Goal: Navigation & Orientation: Locate item on page

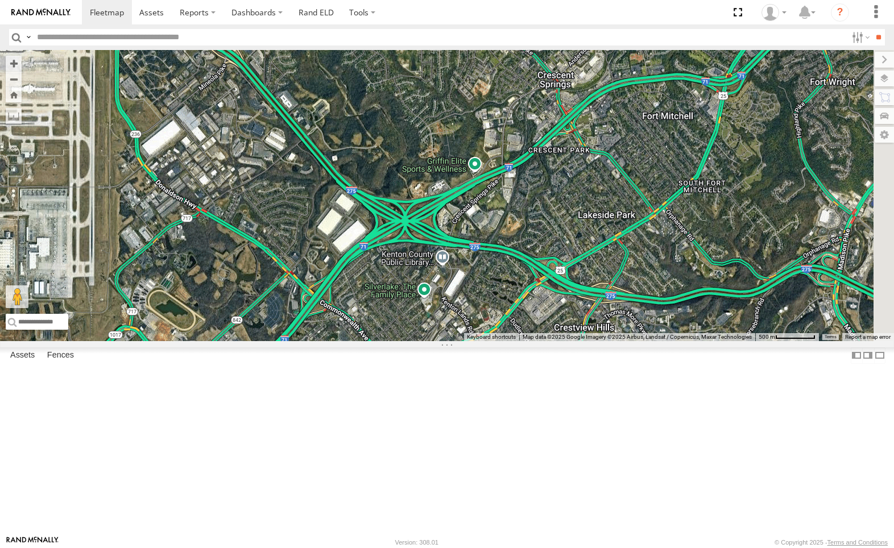
click at [0, 0] on div "All Assets" at bounding box center [0, 0] width 0 height 0
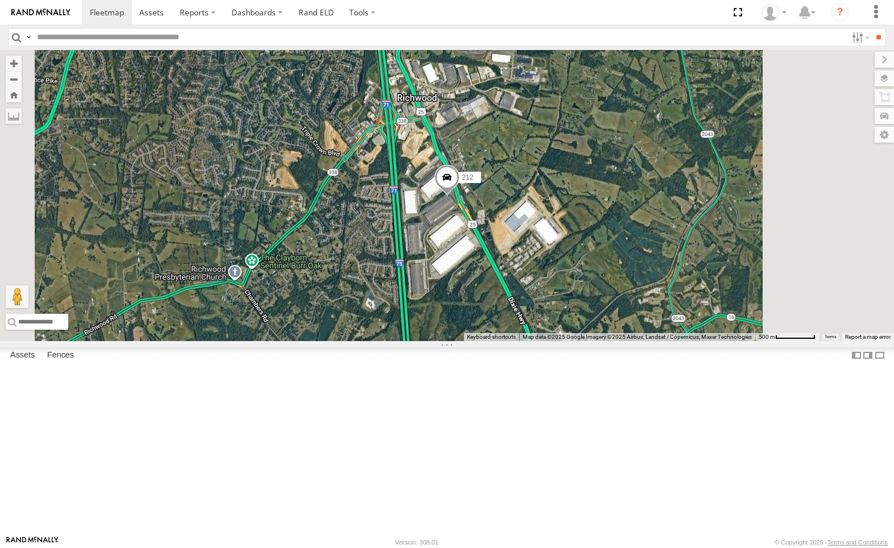
click at [0, 0] on span at bounding box center [0, 0] width 0 height 0
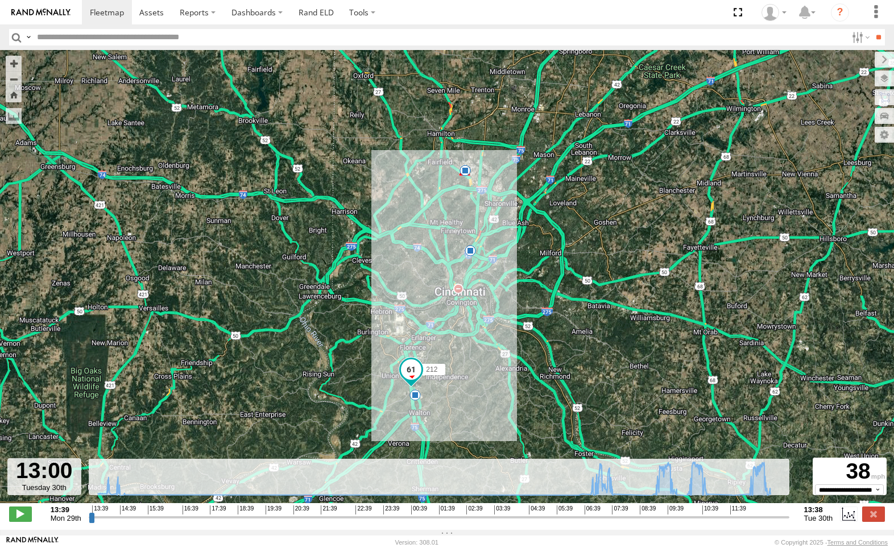
drag, startPoint x: 93, startPoint y: 524, endPoint x: 768, endPoint y: 549, distance: 675.8
click at [768, 522] on input "range" at bounding box center [439, 517] width 700 height 11
drag, startPoint x: 768, startPoint y: 525, endPoint x: 775, endPoint y: 525, distance: 6.8
type input "**********"
click at [775, 522] on input "range" at bounding box center [439, 517] width 700 height 11
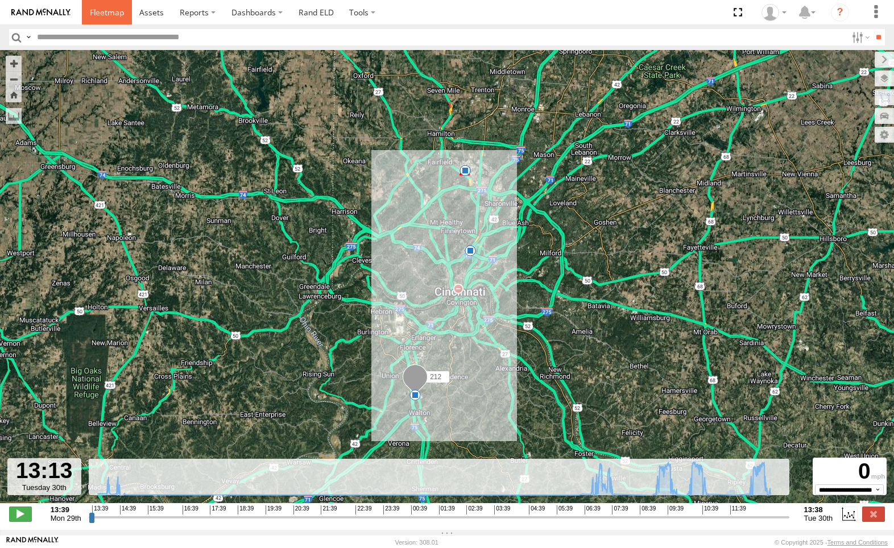
click at [100, 14] on span at bounding box center [107, 12] width 34 height 11
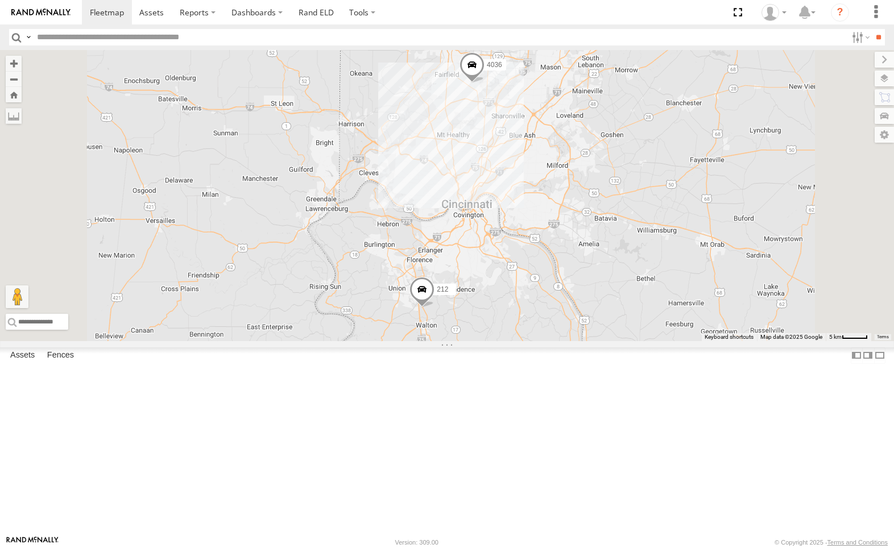
click at [0, 0] on div "212" at bounding box center [0, 0] width 0 height 0
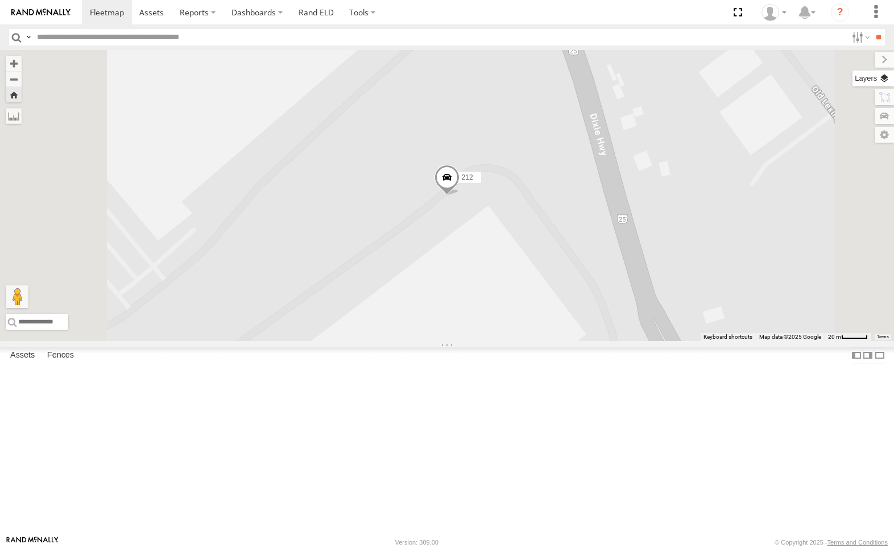
click at [883, 76] on label at bounding box center [872, 78] width 41 height 16
drag, startPoint x: 821, startPoint y: 69, endPoint x: 794, endPoint y: 67, distance: 27.3
click at [0, 0] on div "Basemaps" at bounding box center [0, 0] width 0 height 0
click at [0, 0] on span "Basemaps" at bounding box center [0, 0] width 0 height 0
click at [0, 0] on span "Satellite + Roadmap" at bounding box center [0, 0] width 0 height 0
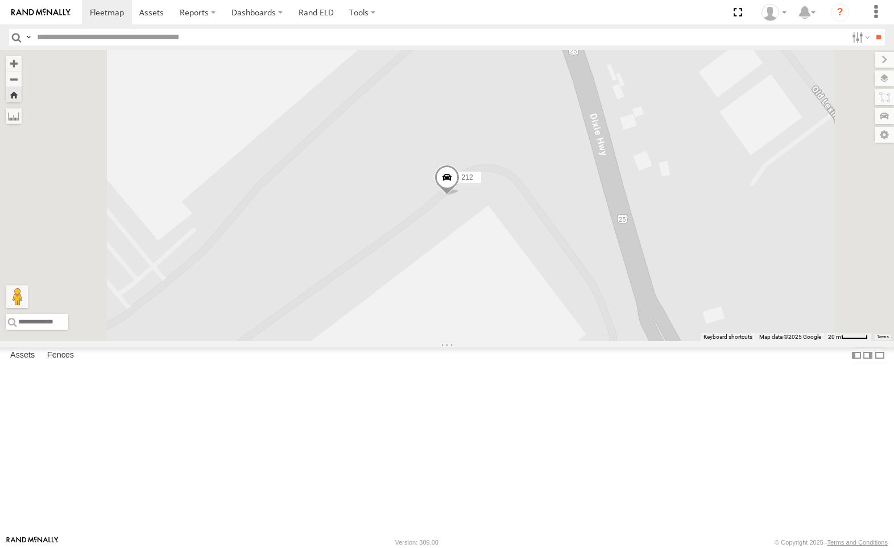
click at [0, 0] on span "Satellite + Roadmap" at bounding box center [0, 0] width 0 height 0
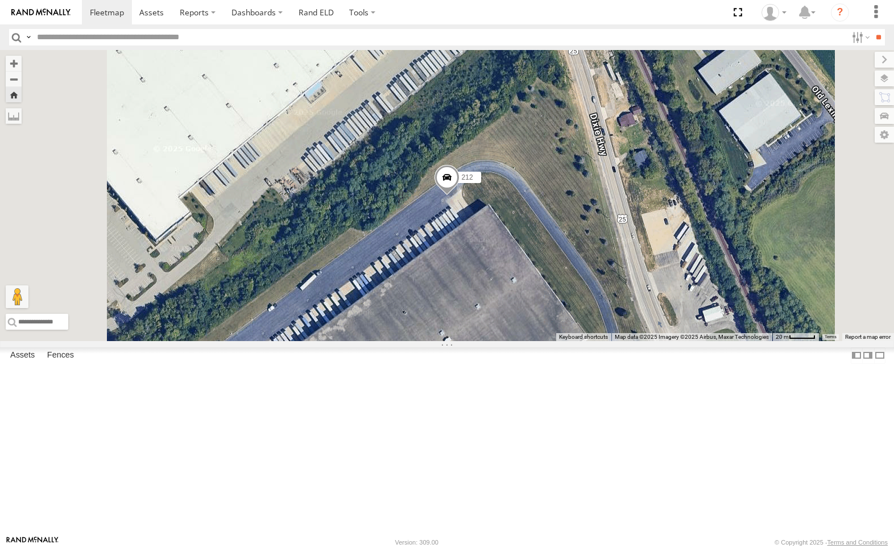
click at [0, 0] on label at bounding box center [0, 0] width 0 height 0
click at [0, 0] on span "Traffic" at bounding box center [0, 0] width 0 height 0
click at [0, 0] on label at bounding box center [0, 0] width 0 height 0
click at [856, 61] on label at bounding box center [875, 60] width 38 height 16
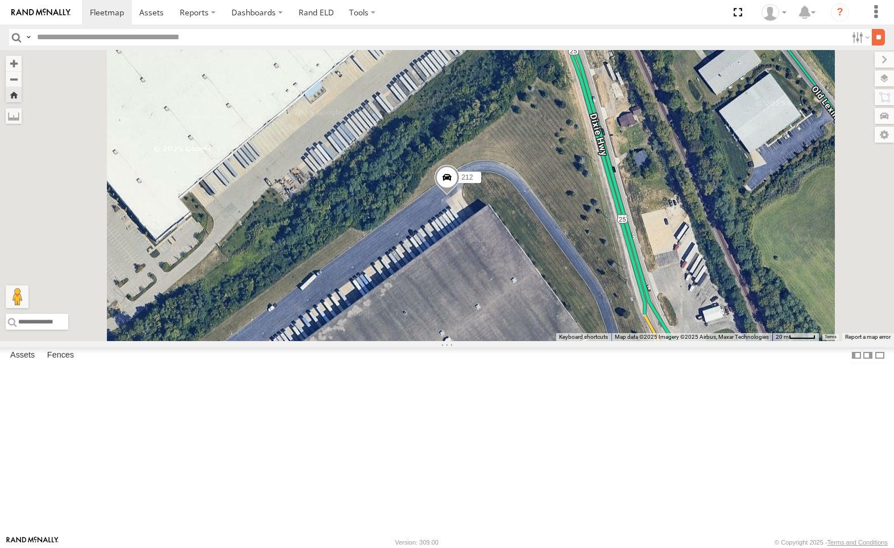
click at [873, 37] on input "**" at bounding box center [877, 37] width 13 height 16
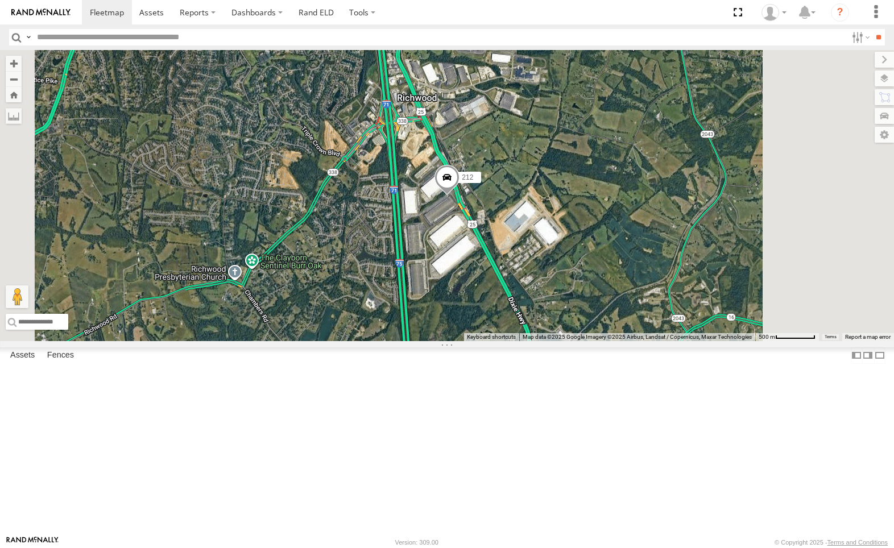
drag, startPoint x: 586, startPoint y: 352, endPoint x: 604, endPoint y: 232, distance: 122.0
click at [605, 243] on div "212" at bounding box center [447, 195] width 894 height 291
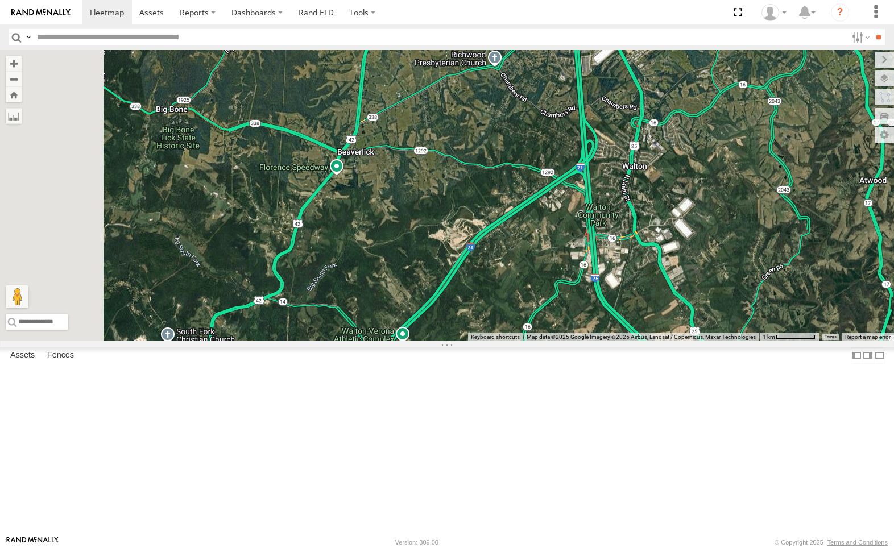
drag, startPoint x: 469, startPoint y: 254, endPoint x: 600, endPoint y: 221, distance: 134.8
click at [600, 221] on div "212" at bounding box center [447, 195] width 894 height 291
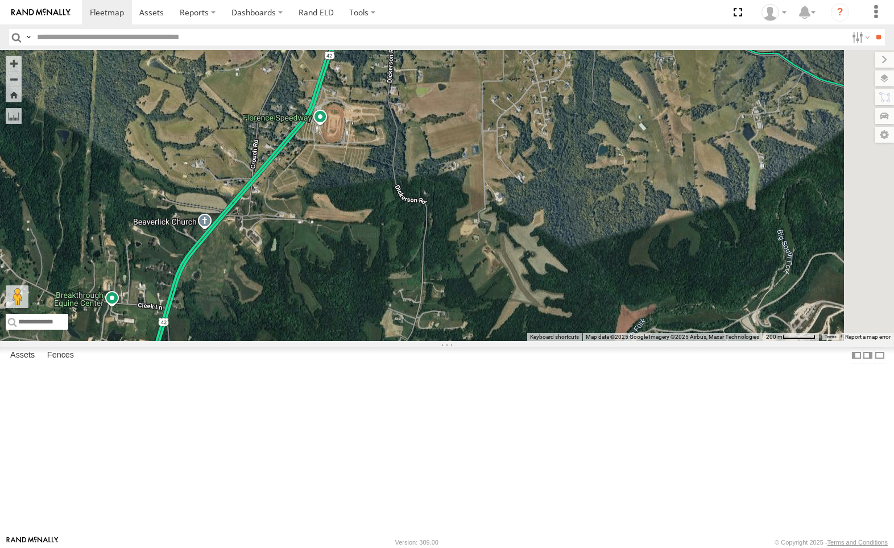
drag, startPoint x: 623, startPoint y: 205, endPoint x: 554, endPoint y: 369, distance: 177.6
click at [554, 341] on div "212" at bounding box center [447, 195] width 894 height 291
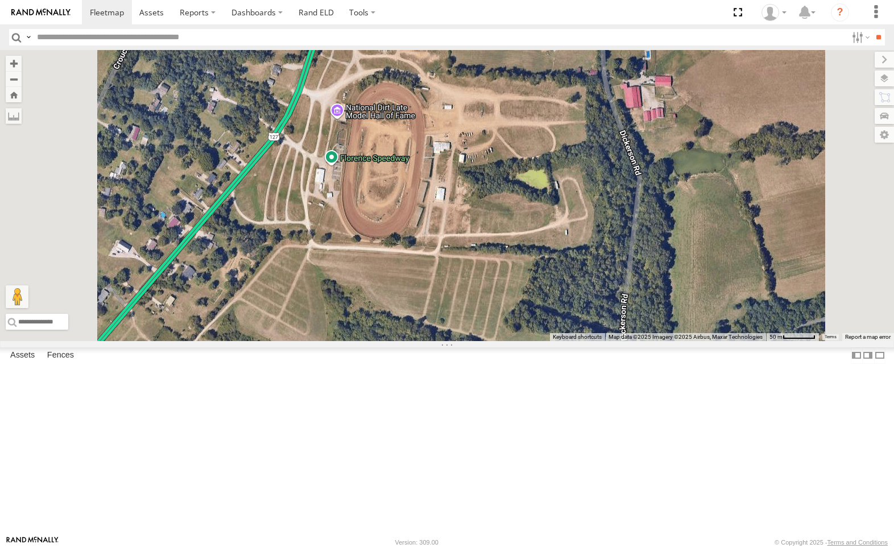
drag, startPoint x: 541, startPoint y: 198, endPoint x: 588, endPoint y: 297, distance: 110.4
click at [588, 297] on div "212" at bounding box center [447, 195] width 894 height 291
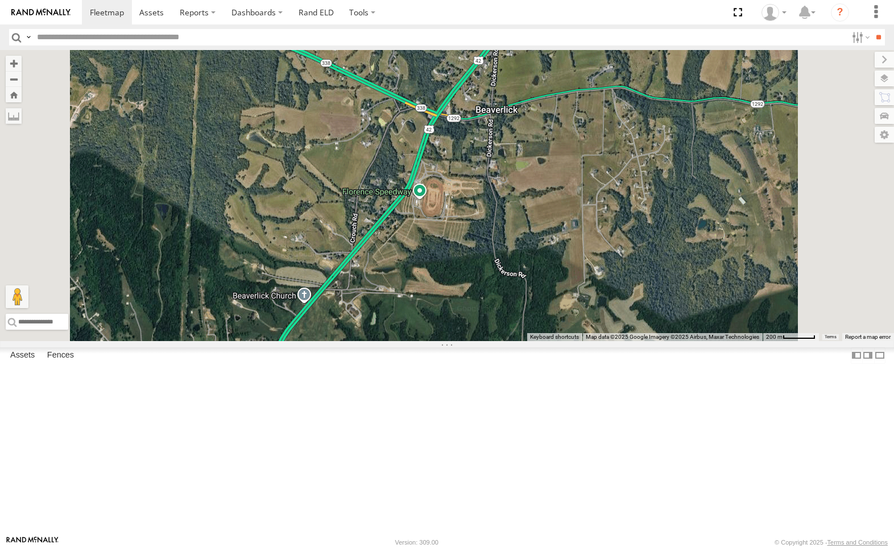
click at [0, 0] on div "All Assets" at bounding box center [0, 0] width 0 height 0
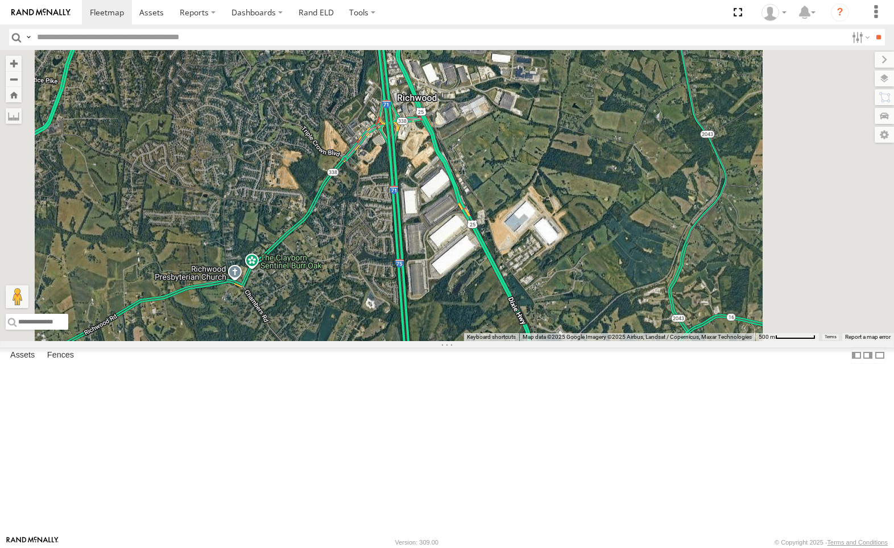
click at [0, 0] on div "212" at bounding box center [0, 0] width 0 height 0
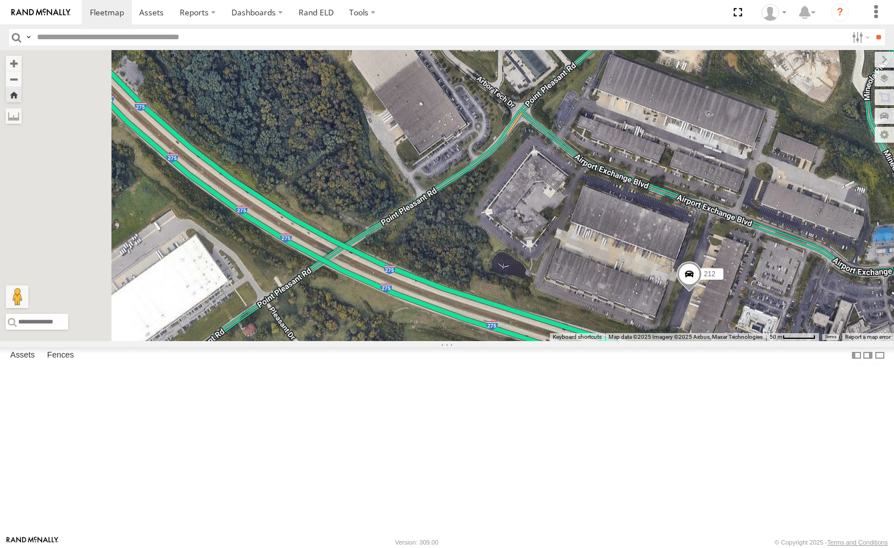
drag, startPoint x: 594, startPoint y: 218, endPoint x: 748, endPoint y: 305, distance: 176.6
click at [822, 341] on div "212" at bounding box center [447, 195] width 894 height 291
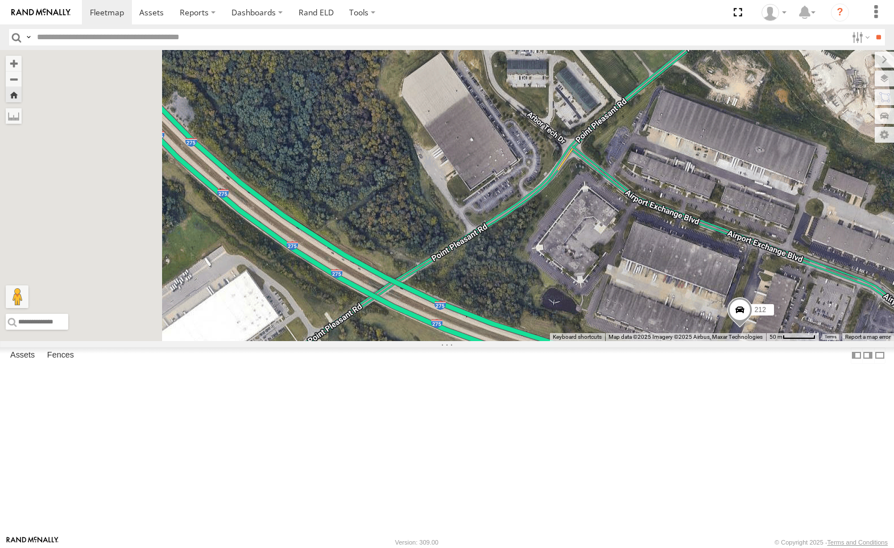
drag, startPoint x: 587, startPoint y: 240, endPoint x: 816, endPoint y: 372, distance: 264.3
click at [816, 341] on div "212" at bounding box center [447, 195] width 894 height 291
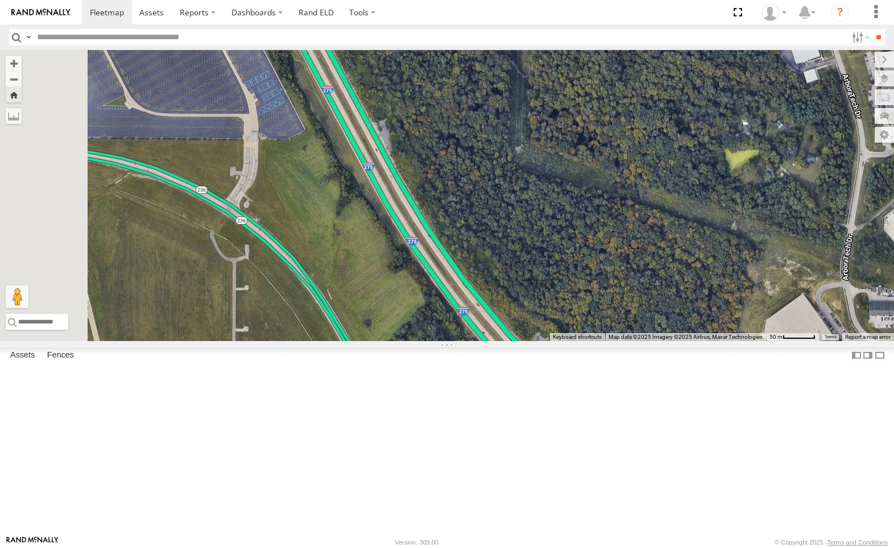
drag, startPoint x: 611, startPoint y: 267, endPoint x: 665, endPoint y: 360, distance: 107.3
click at [656, 341] on div "212" at bounding box center [447, 195] width 894 height 291
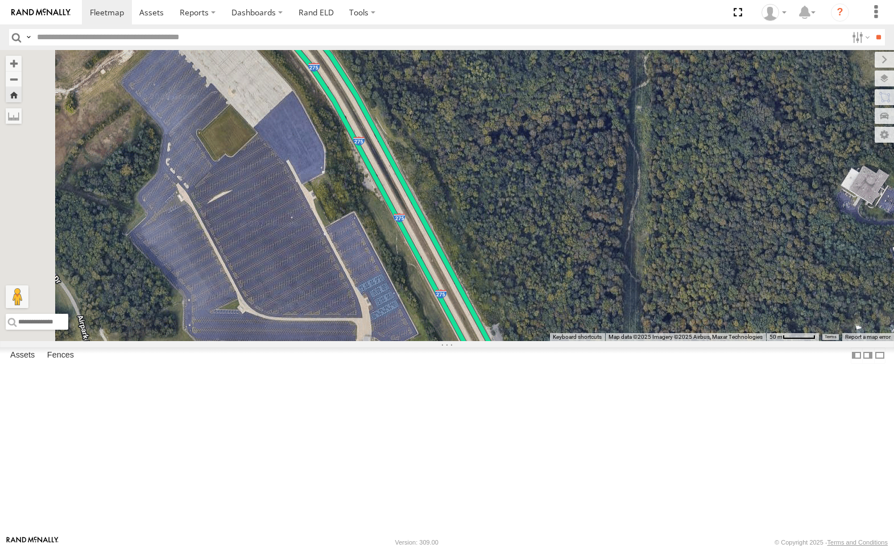
drag, startPoint x: 569, startPoint y: 221, endPoint x: 849, endPoint y: 367, distance: 316.3
click at [831, 341] on div "212" at bounding box center [447, 195] width 894 height 291
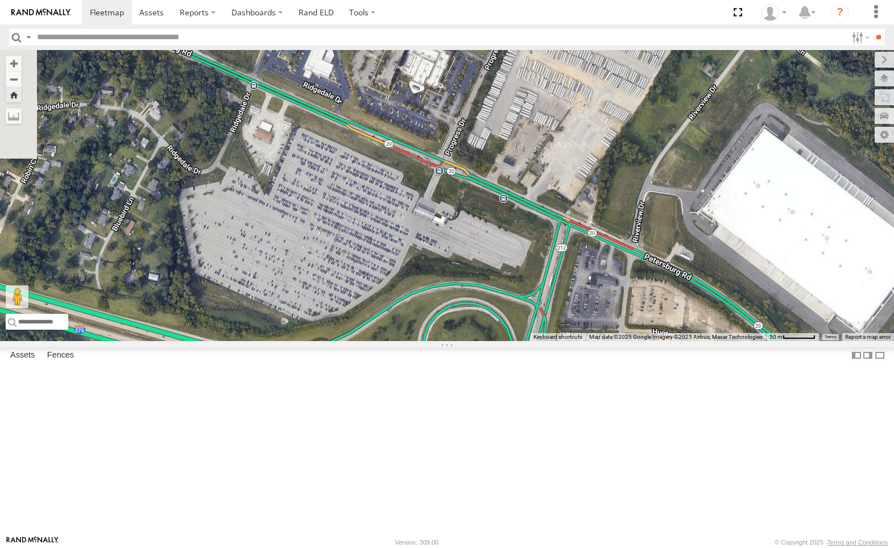
drag, startPoint x: 774, startPoint y: 204, endPoint x: 662, endPoint y: 421, distance: 244.3
click at [663, 341] on div "212" at bounding box center [447, 195] width 894 height 291
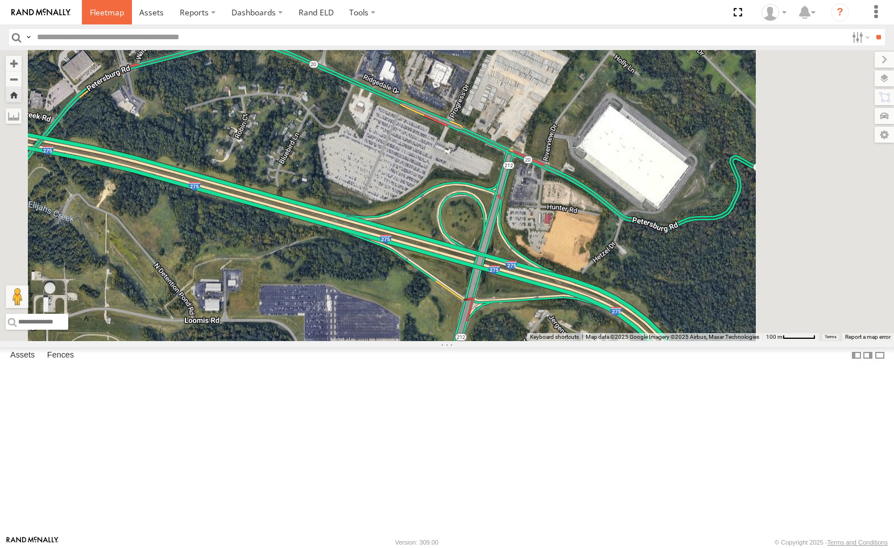
drag, startPoint x: 109, startPoint y: 14, endPoint x: 110, endPoint y: 3, distance: 10.8
click at [109, 13] on span at bounding box center [107, 12] width 34 height 11
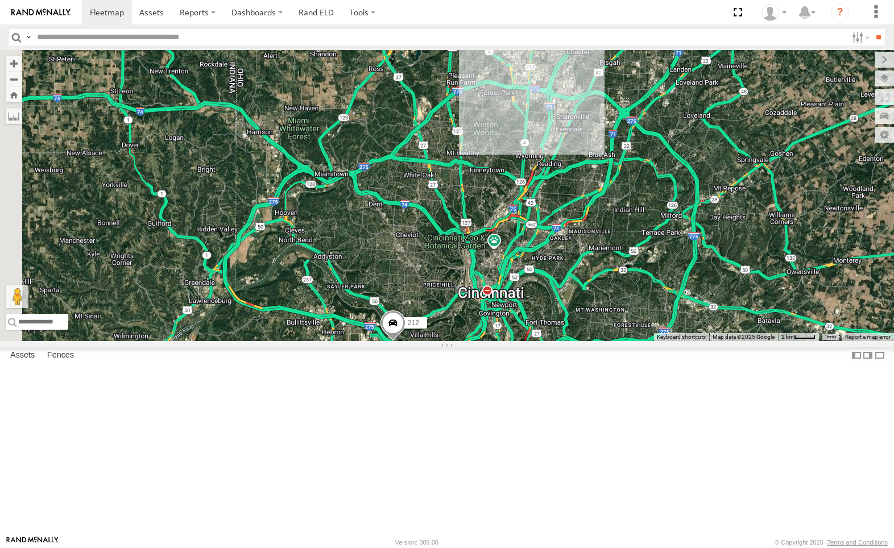
click at [0, 0] on div "All Assets" at bounding box center [0, 0] width 0 height 0
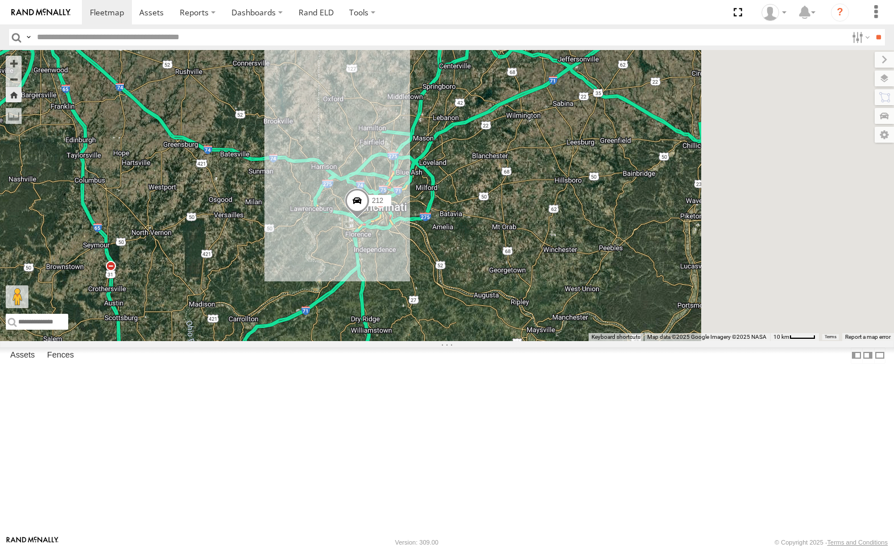
drag, startPoint x: 793, startPoint y: 437, endPoint x: 529, endPoint y: 344, distance: 280.1
click at [571, 341] on div "212" at bounding box center [447, 195] width 894 height 291
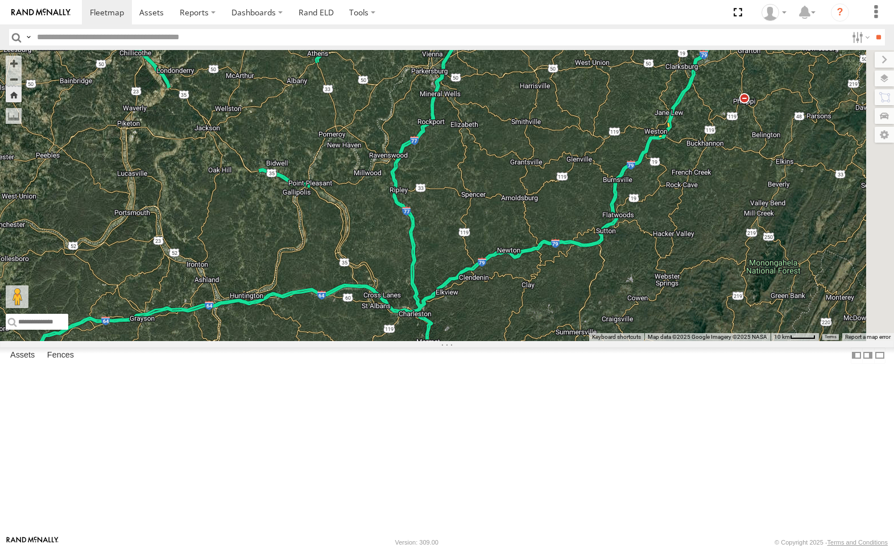
drag, startPoint x: 788, startPoint y: 374, endPoint x: 514, endPoint y: 402, distance: 275.4
click at [514, 341] on div "212" at bounding box center [447, 195] width 894 height 291
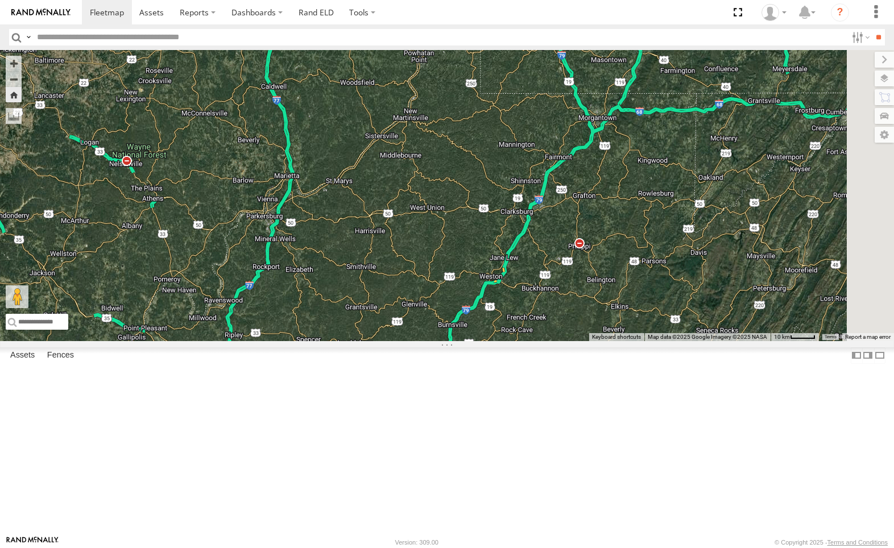
drag, startPoint x: 841, startPoint y: 177, endPoint x: 677, endPoint y: 321, distance: 218.0
click at [677, 321] on div "212" at bounding box center [447, 195] width 894 height 291
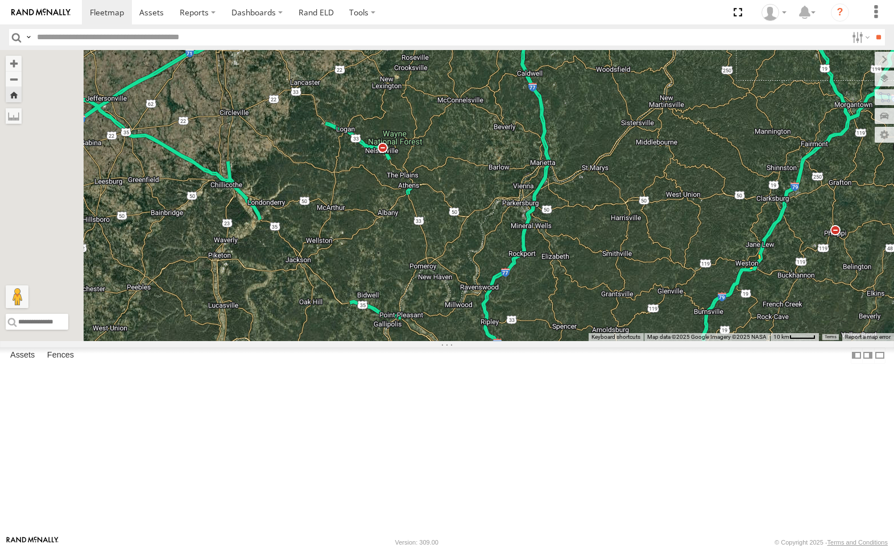
drag, startPoint x: 524, startPoint y: 326, endPoint x: 721, endPoint y: 314, distance: 197.6
click at [769, 312] on div "212" at bounding box center [447, 195] width 894 height 291
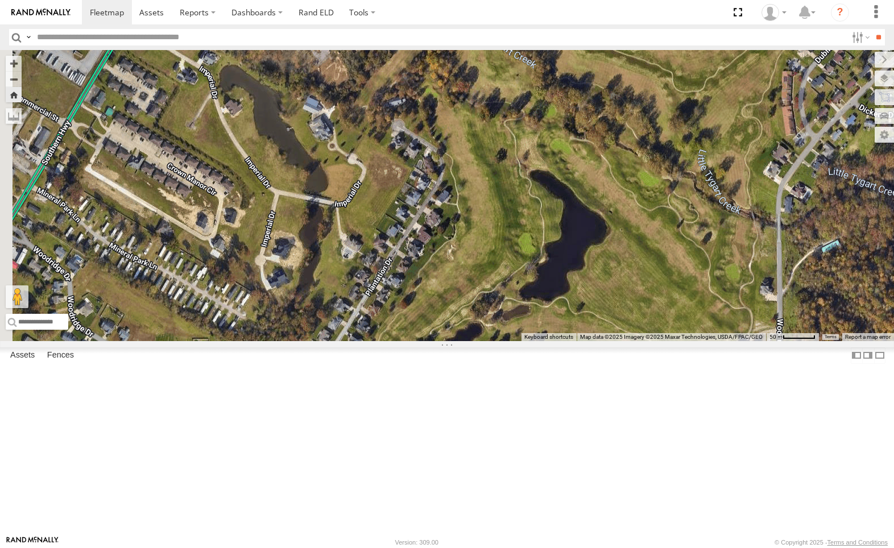
drag, startPoint x: 496, startPoint y: 277, endPoint x: 641, endPoint y: 333, distance: 155.3
click at [641, 333] on div "212" at bounding box center [447, 195] width 894 height 291
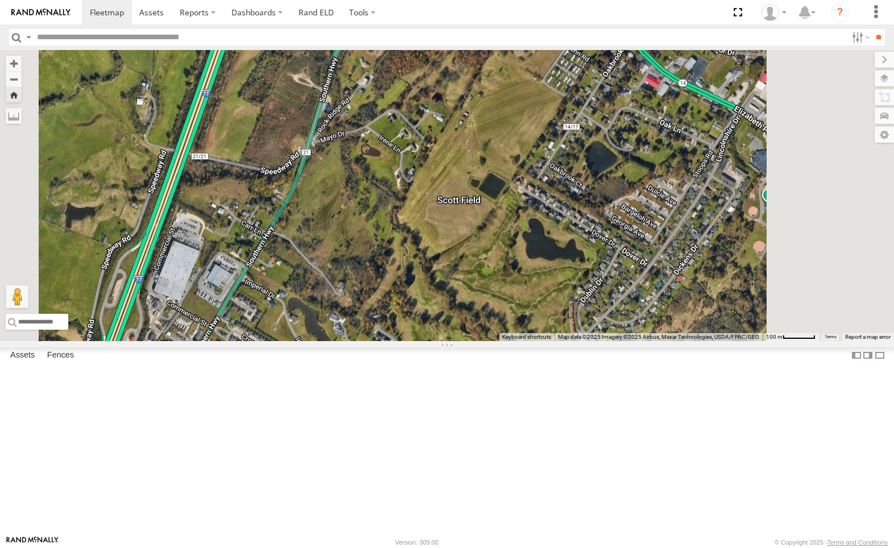
drag, startPoint x: 727, startPoint y: 182, endPoint x: 674, endPoint y: 389, distance: 213.2
click at [674, 341] on div "212" at bounding box center [447, 195] width 894 height 291
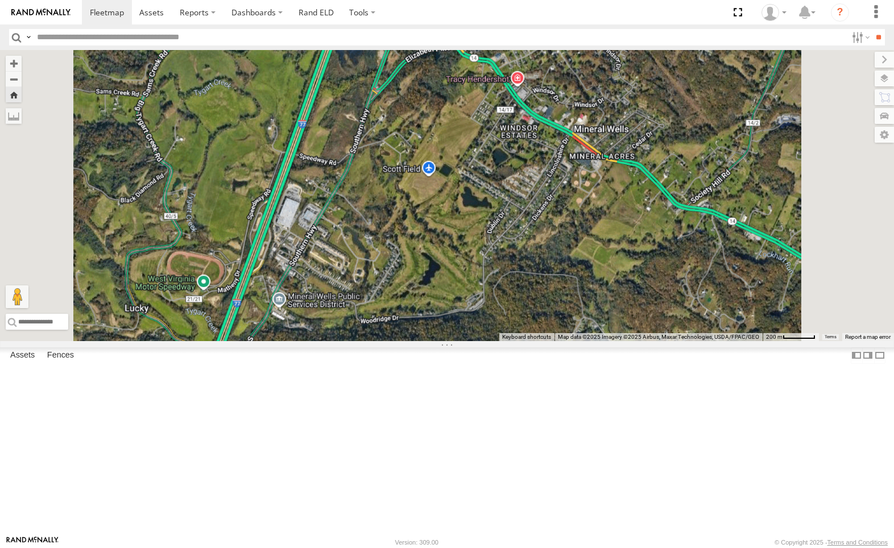
drag, startPoint x: 622, startPoint y: 345, endPoint x: 615, endPoint y: 324, distance: 22.3
click at [615, 324] on div "212" at bounding box center [447, 195] width 894 height 291
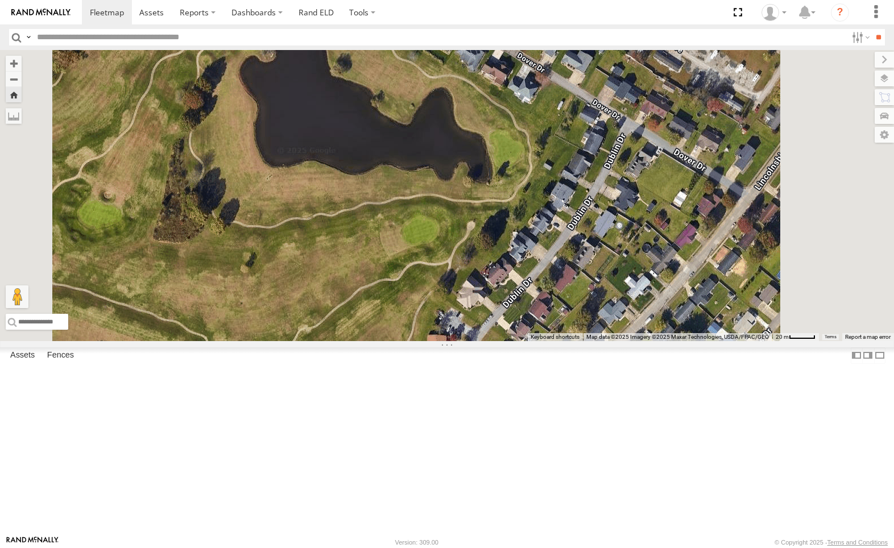
drag, startPoint x: 547, startPoint y: 391, endPoint x: 615, endPoint y: 204, distance: 198.4
click at [611, 210] on div "212" at bounding box center [447, 195] width 894 height 291
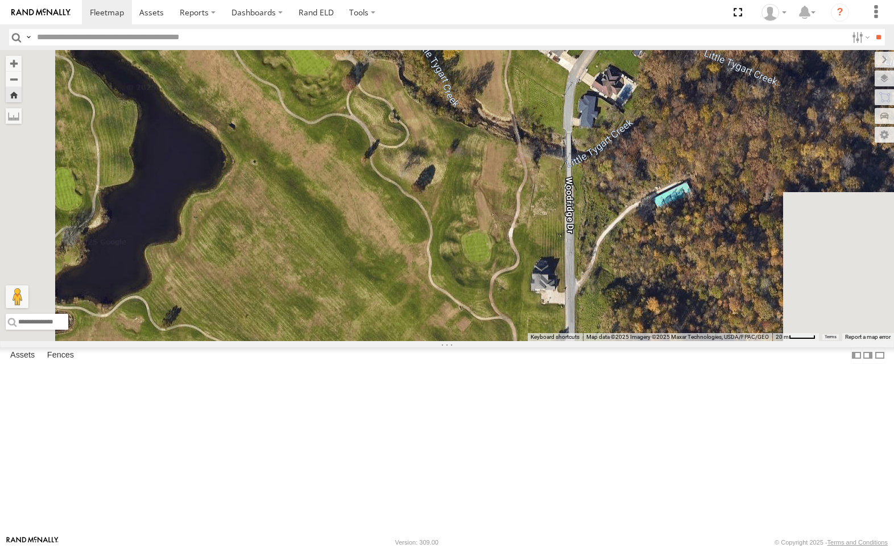
drag, startPoint x: 604, startPoint y: 267, endPoint x: 609, endPoint y: 205, distance: 61.6
click at [603, 179] on div "212" at bounding box center [447, 195] width 894 height 291
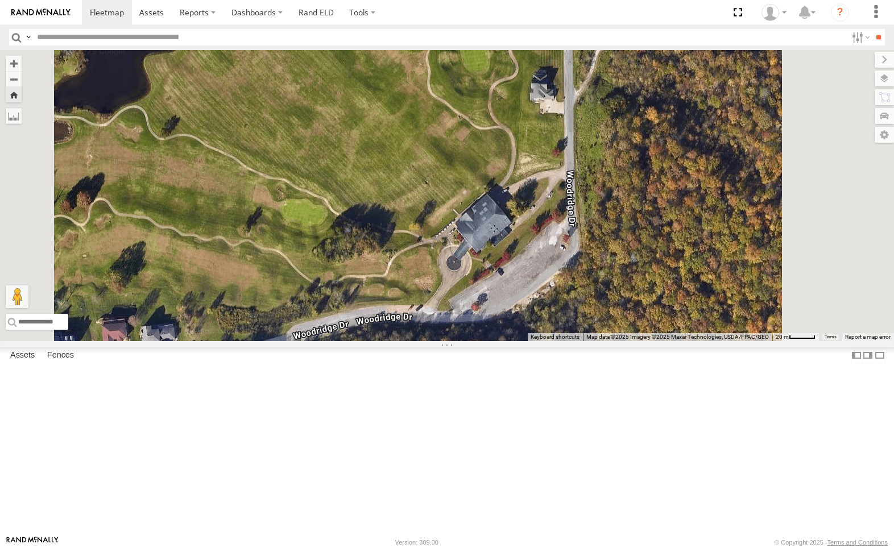
drag, startPoint x: 650, startPoint y: 409, endPoint x: 649, endPoint y: 217, distance: 192.1
click at [649, 217] on div "212" at bounding box center [447, 195] width 894 height 291
drag, startPoint x: 682, startPoint y: 339, endPoint x: 756, endPoint y: 344, distance: 74.1
click at [753, 341] on div "212" at bounding box center [447, 195] width 894 height 291
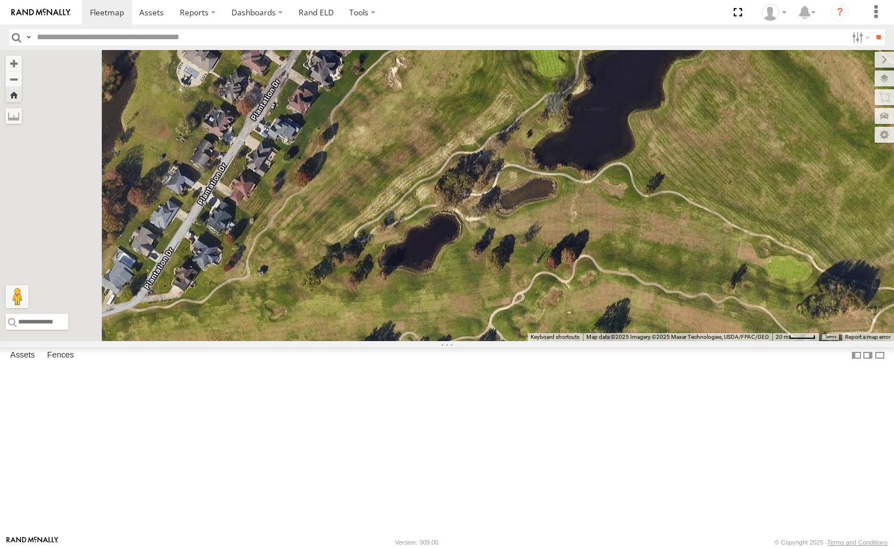
drag, startPoint x: 615, startPoint y: 209, endPoint x: 603, endPoint y: 246, distance: 38.8
click at [603, 246] on div "212" at bounding box center [447, 195] width 894 height 291
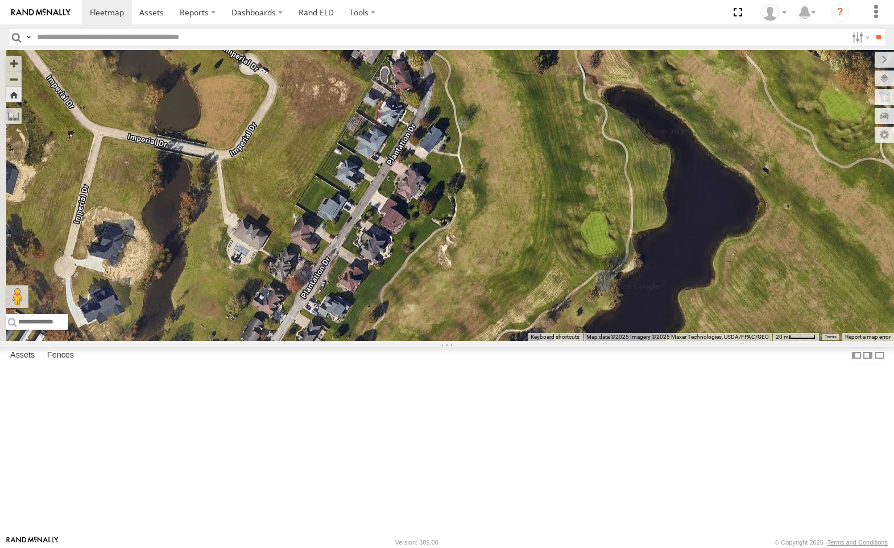
drag, startPoint x: 632, startPoint y: 185, endPoint x: 679, endPoint y: 336, distance: 158.2
click at [679, 336] on div "212" at bounding box center [447, 195] width 894 height 291
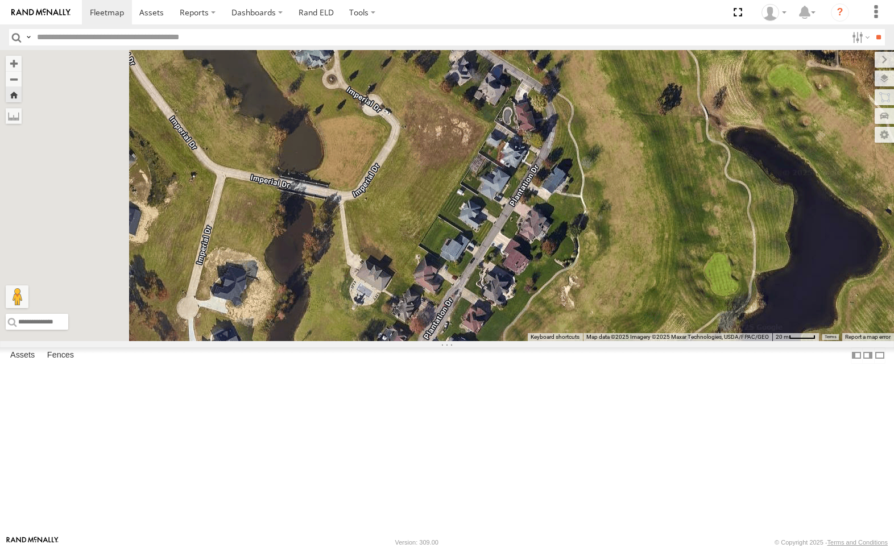
drag, startPoint x: 626, startPoint y: 294, endPoint x: 749, endPoint y: 335, distance: 129.4
click at [749, 335] on div "212" at bounding box center [447, 195] width 894 height 291
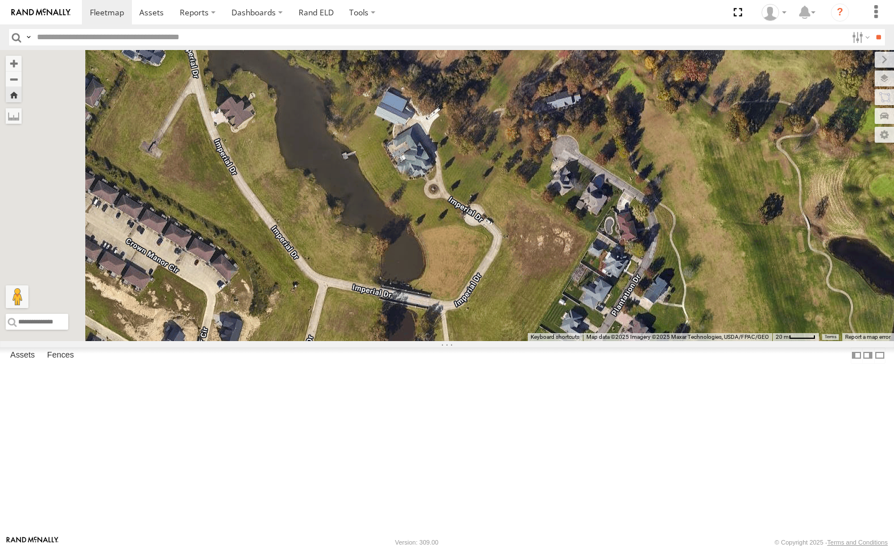
drag, startPoint x: 713, startPoint y: 193, endPoint x: 726, endPoint y: 279, distance: 86.3
click at [813, 301] on div "212" at bounding box center [447, 195] width 894 height 291
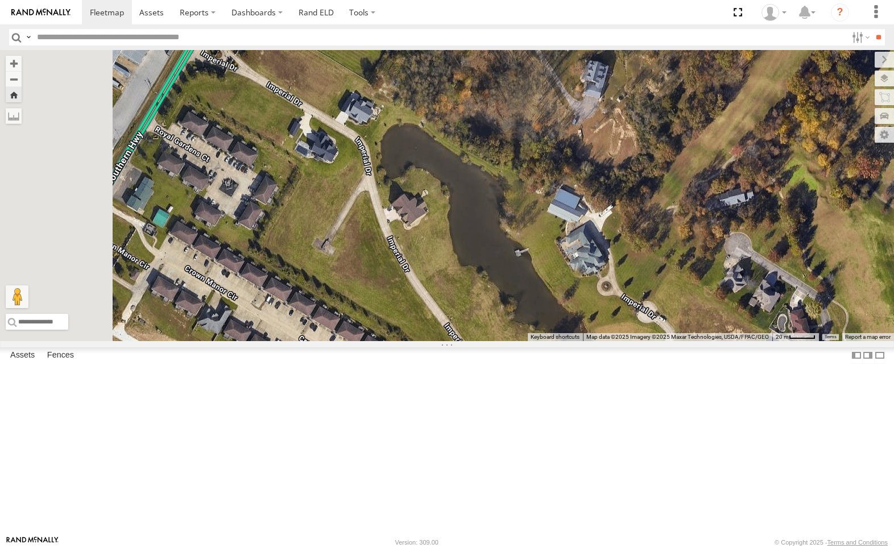
drag, startPoint x: 662, startPoint y: 258, endPoint x: 800, endPoint y: 346, distance: 163.9
click at [824, 341] on div "212" at bounding box center [447, 195] width 894 height 291
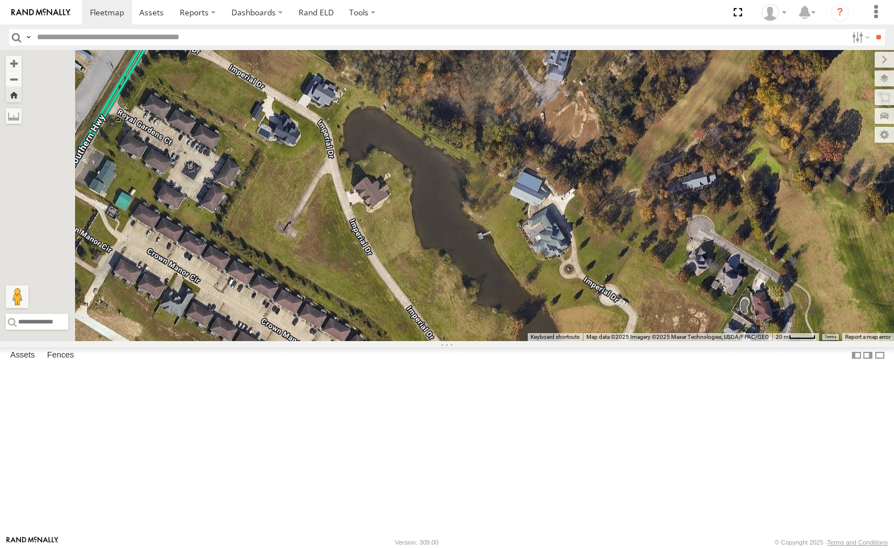
drag, startPoint x: 765, startPoint y: 342, endPoint x: 485, endPoint y: 216, distance: 306.3
click at [528, 246] on div "212" at bounding box center [447, 195] width 894 height 291
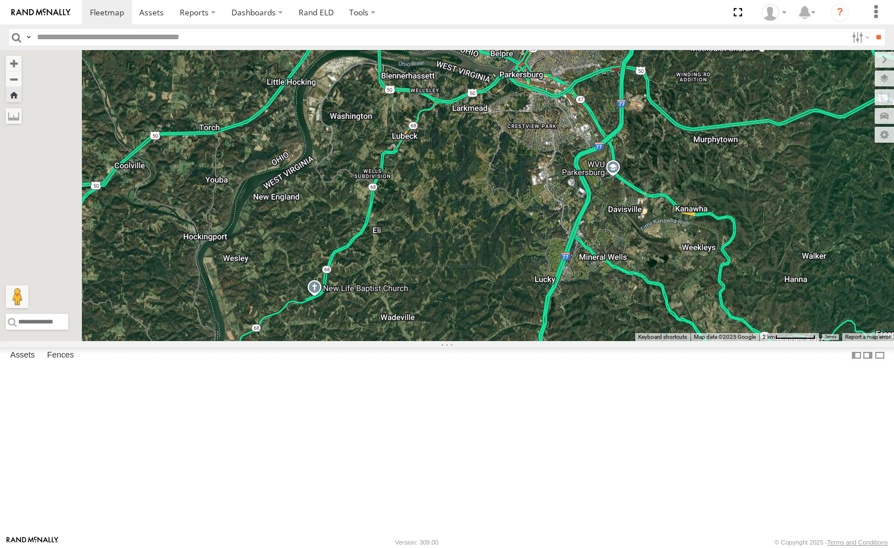
drag, startPoint x: 489, startPoint y: 161, endPoint x: 562, endPoint y: 262, distance: 125.0
click at [562, 262] on div "212" at bounding box center [447, 195] width 894 height 291
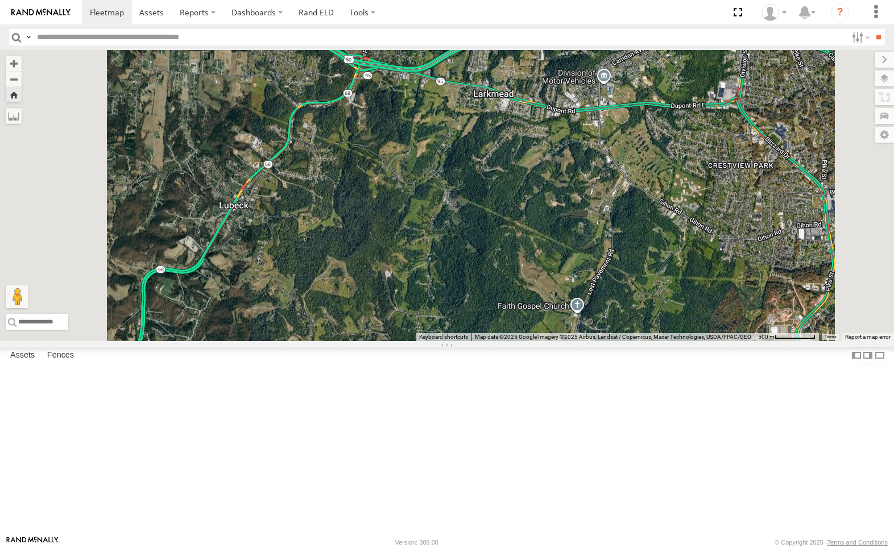
drag, startPoint x: 495, startPoint y: 153, endPoint x: 548, endPoint y: 321, distance: 176.4
click at [576, 327] on div "212" at bounding box center [447, 195] width 894 height 291
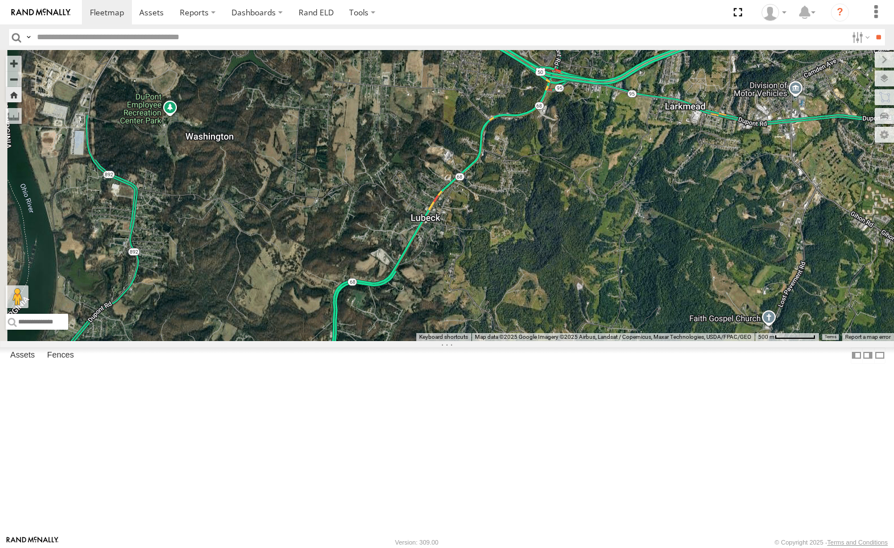
drag, startPoint x: 524, startPoint y: 316, endPoint x: 662, endPoint y: 320, distance: 138.2
click at [719, 329] on div "212" at bounding box center [447, 195] width 894 height 291
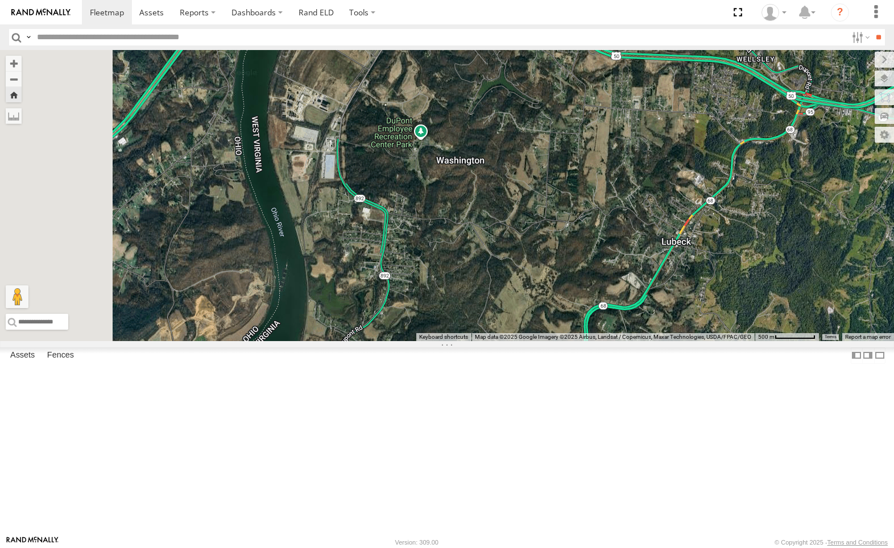
drag, startPoint x: 516, startPoint y: 276, endPoint x: 773, endPoint y: 296, distance: 257.7
click at [781, 314] on div "212" at bounding box center [447, 195] width 894 height 291
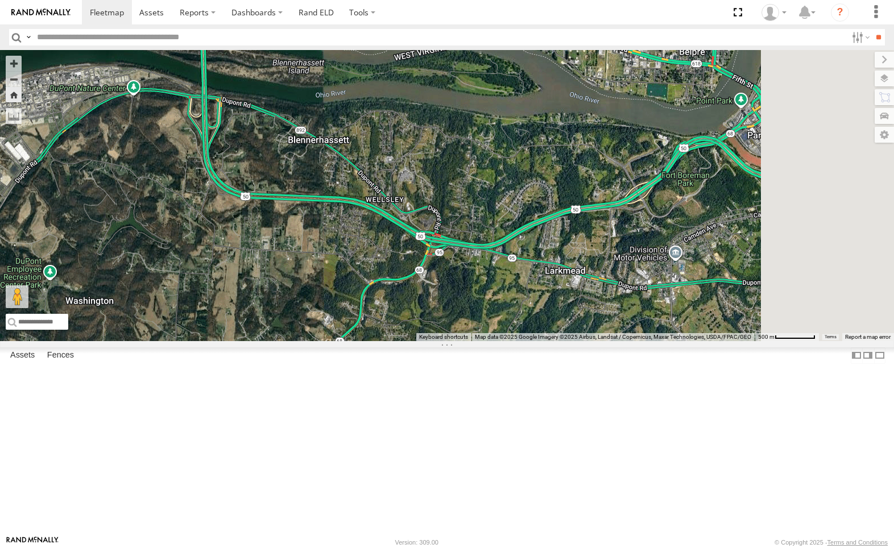
drag, startPoint x: 743, startPoint y: 162, endPoint x: 437, endPoint y: 274, distance: 325.7
click at [417, 279] on div "212" at bounding box center [447, 195] width 894 height 291
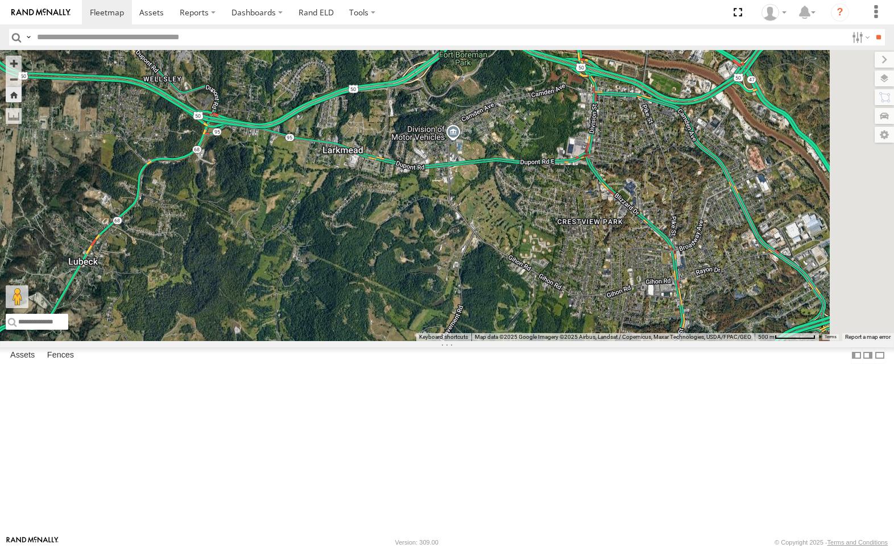
drag, startPoint x: 728, startPoint y: 289, endPoint x: 520, endPoint y: 181, distance: 235.2
click at [520, 181] on div "212" at bounding box center [447, 195] width 894 height 291
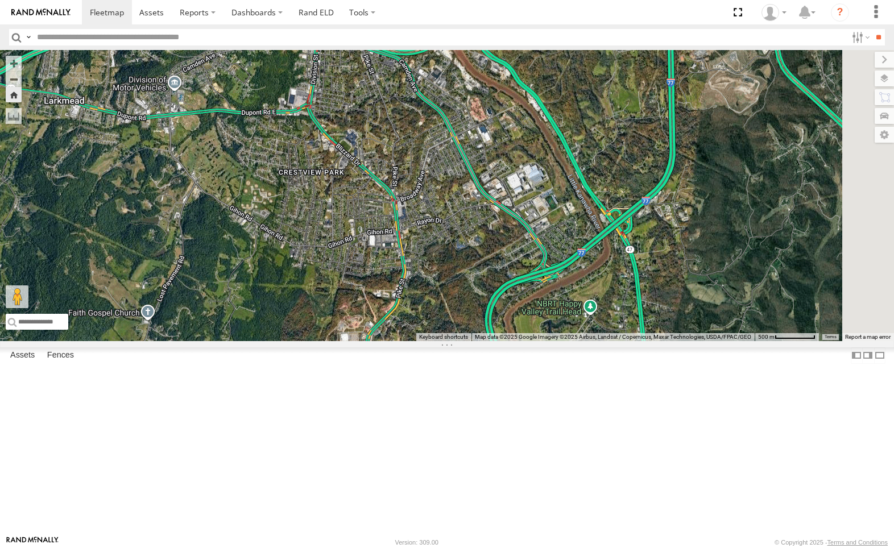
drag, startPoint x: 637, startPoint y: 384, endPoint x: 361, endPoint y: 327, distance: 281.4
click at [351, 333] on div "212" at bounding box center [447, 195] width 894 height 291
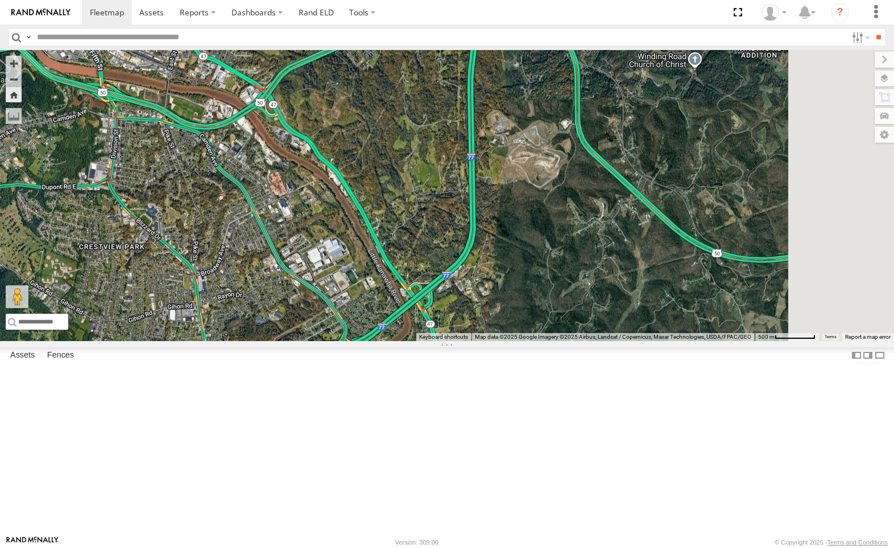
drag, startPoint x: 808, startPoint y: 189, endPoint x: 607, endPoint y: 255, distance: 211.6
click at [608, 261] on div "212" at bounding box center [447, 195] width 894 height 291
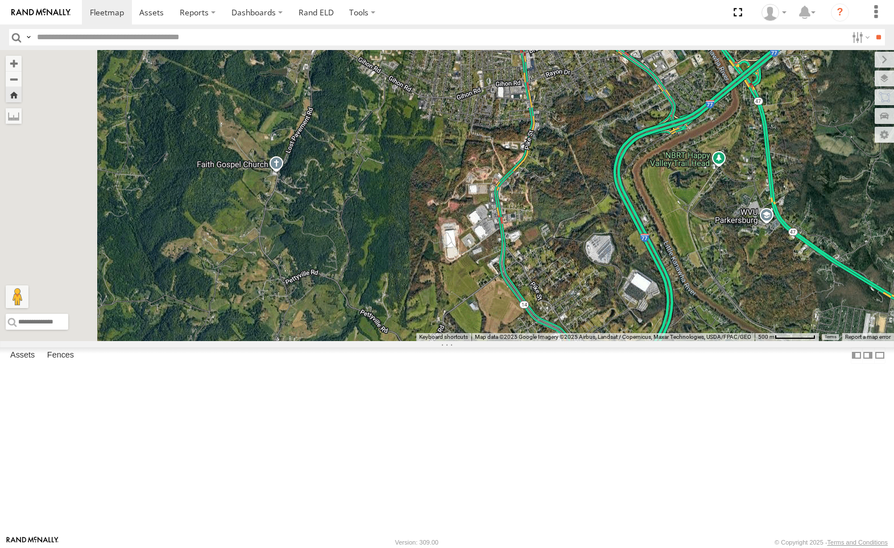
drag, startPoint x: 542, startPoint y: 312, endPoint x: 823, endPoint y: 135, distance: 332.2
click at [824, 134] on div "212" at bounding box center [447, 195] width 894 height 291
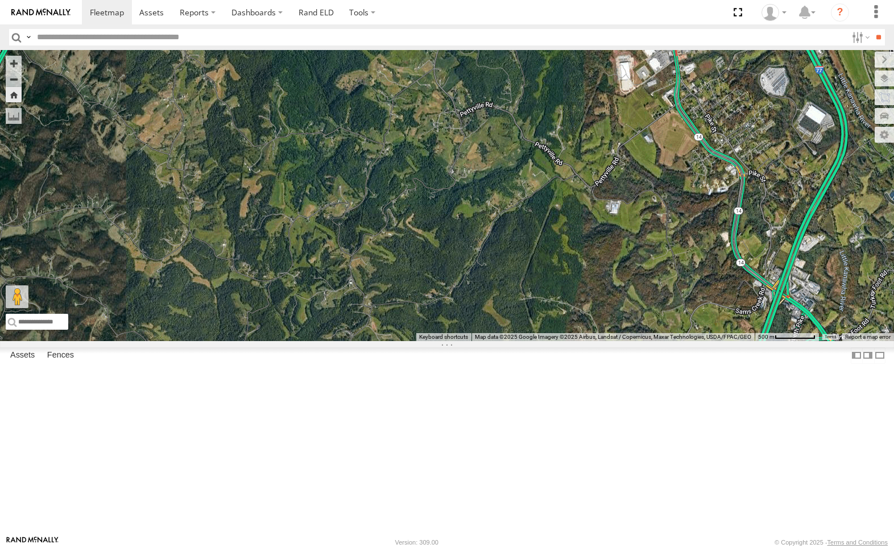
drag, startPoint x: 559, startPoint y: 362, endPoint x: 731, endPoint y: 201, distance: 235.7
click at [731, 200] on div "212" at bounding box center [447, 195] width 894 height 291
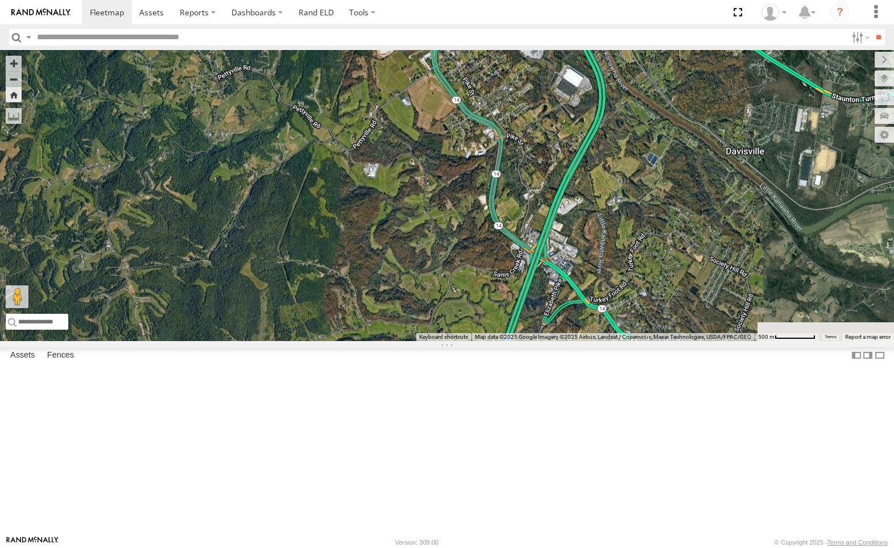
drag, startPoint x: 711, startPoint y: 305, endPoint x: 512, endPoint y: 286, distance: 199.9
click at [512, 286] on div "212" at bounding box center [447, 195] width 894 height 291
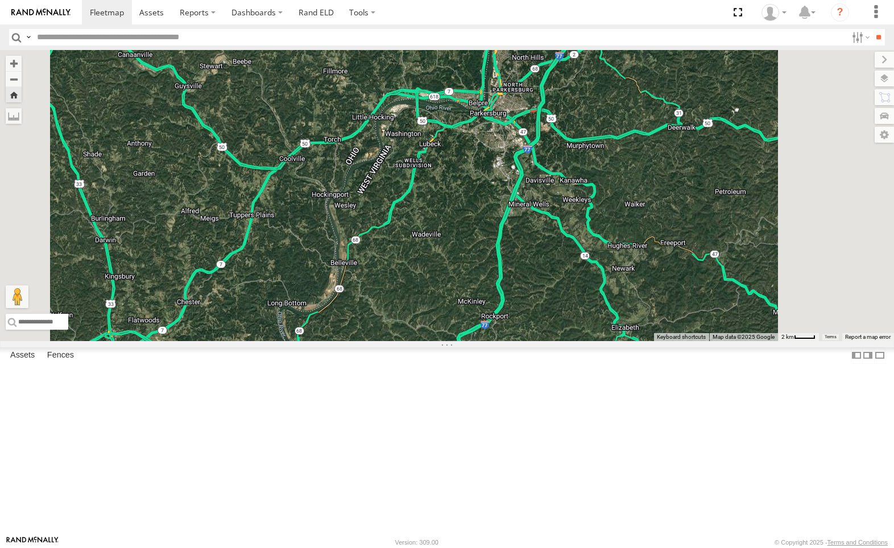
click at [0, 0] on div "212" at bounding box center [0, 0] width 0 height 0
